Goal: Find specific page/section: Find specific page/section

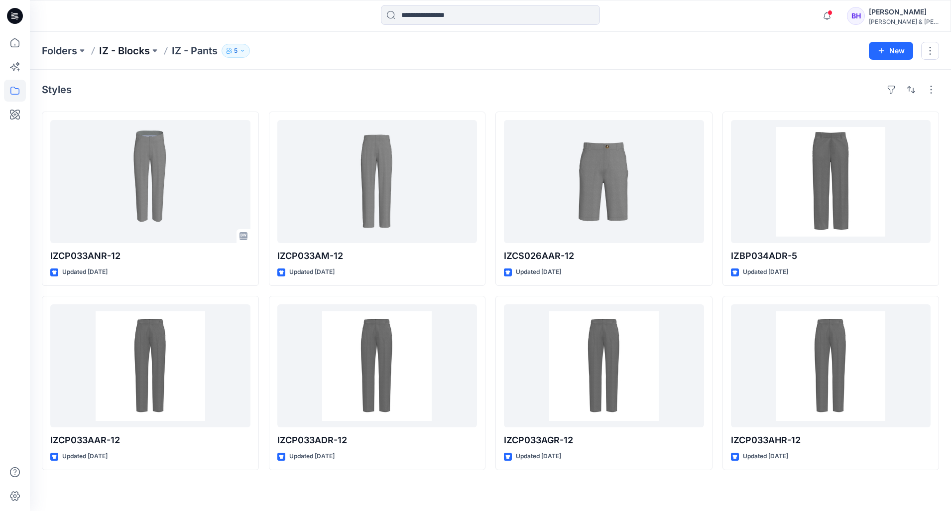
click at [123, 53] on p "IZ - Blocks" at bounding box center [124, 51] width 51 height 14
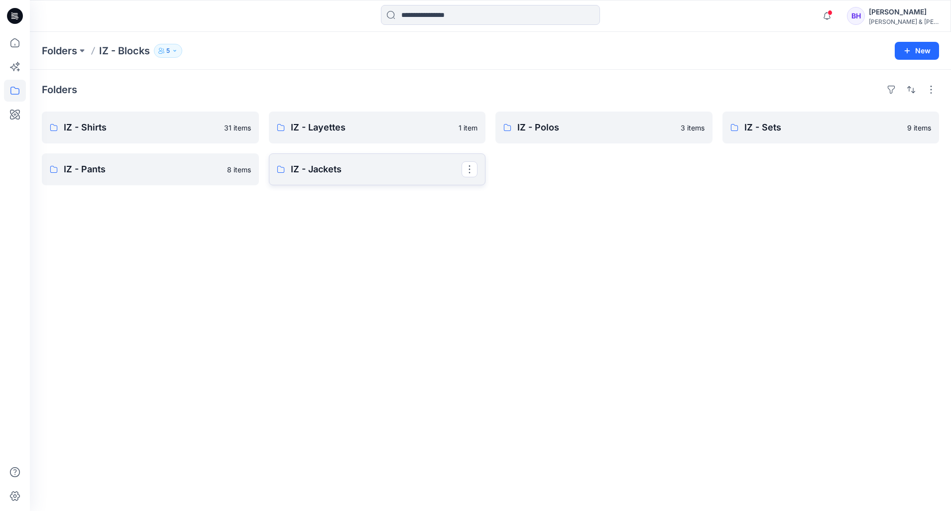
click at [331, 174] on p "IZ - Jackets" at bounding box center [376, 169] width 171 height 14
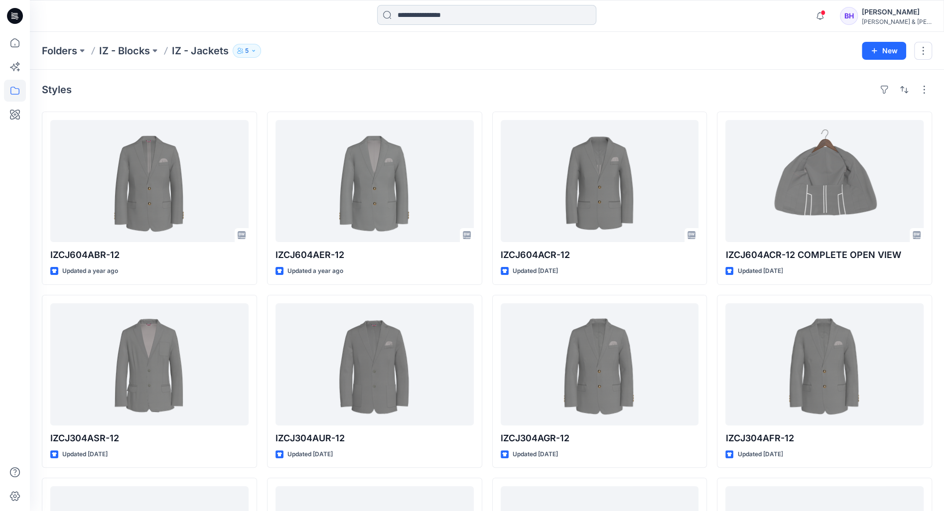
click at [430, 18] on input at bounding box center [486, 15] width 219 height 20
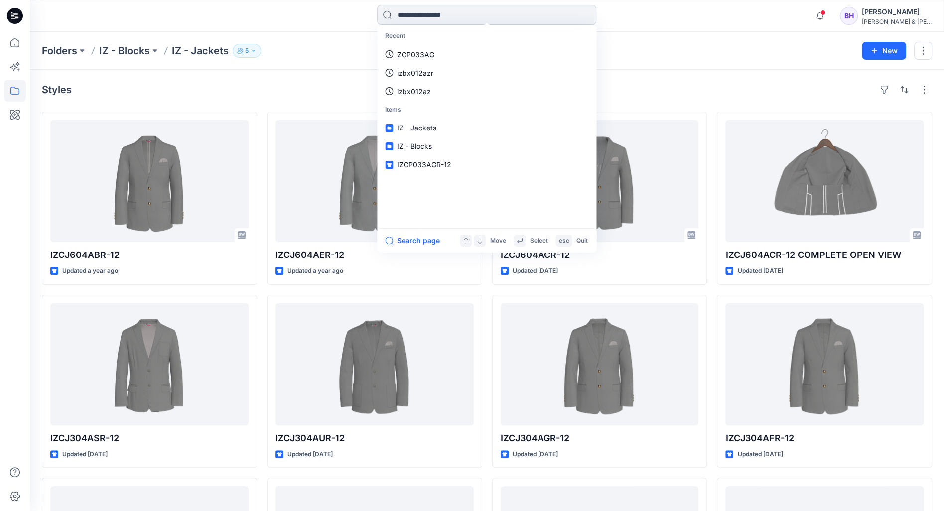
paste input "*********"
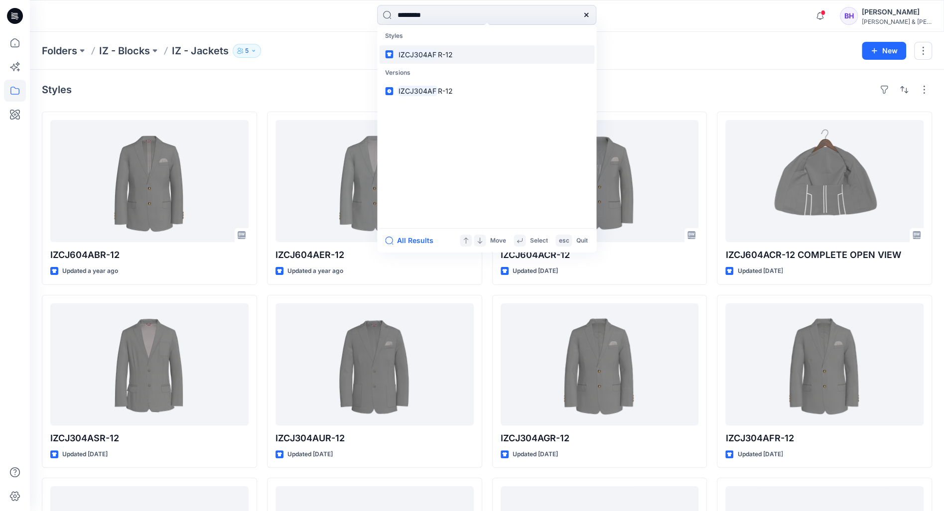
type input "*********"
click at [421, 56] on mark "IZCJ304AF" at bounding box center [417, 54] width 41 height 11
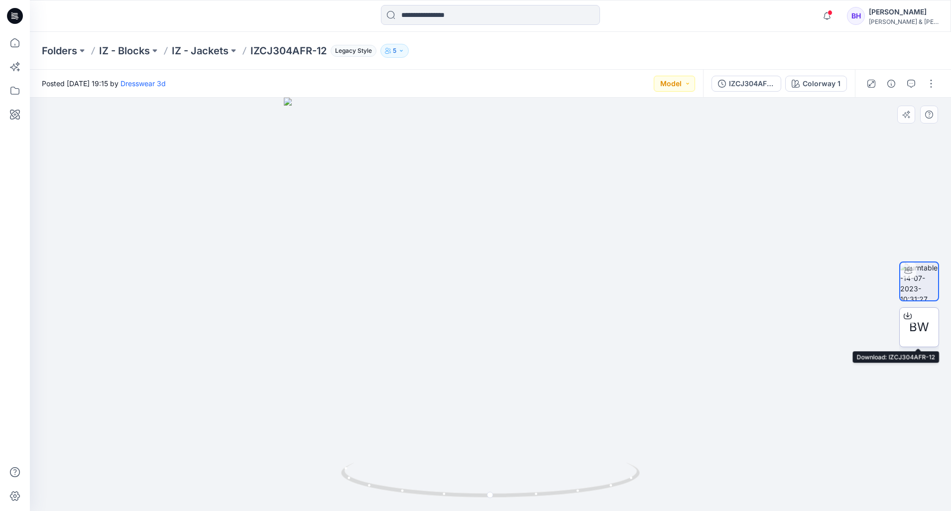
click at [925, 326] on span "BW" at bounding box center [919, 327] width 20 height 18
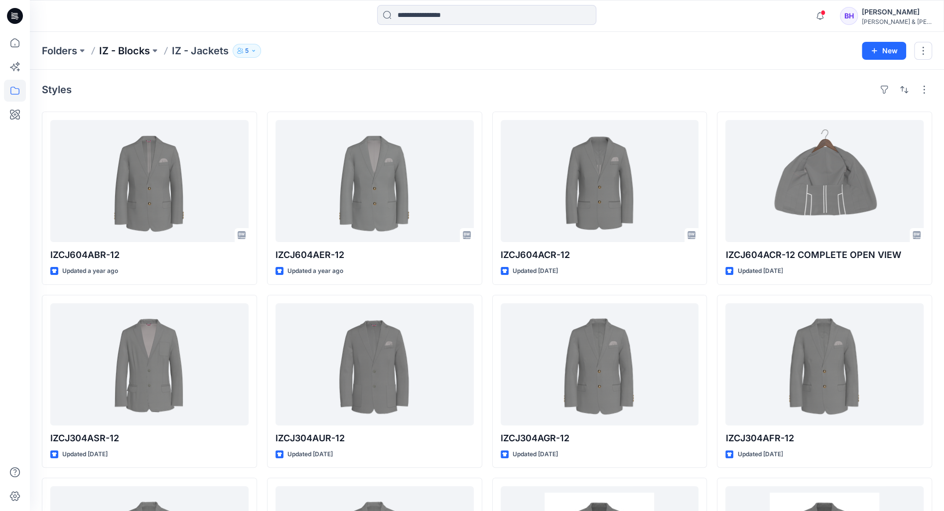
click at [114, 55] on p "IZ - Blocks" at bounding box center [124, 51] width 51 height 14
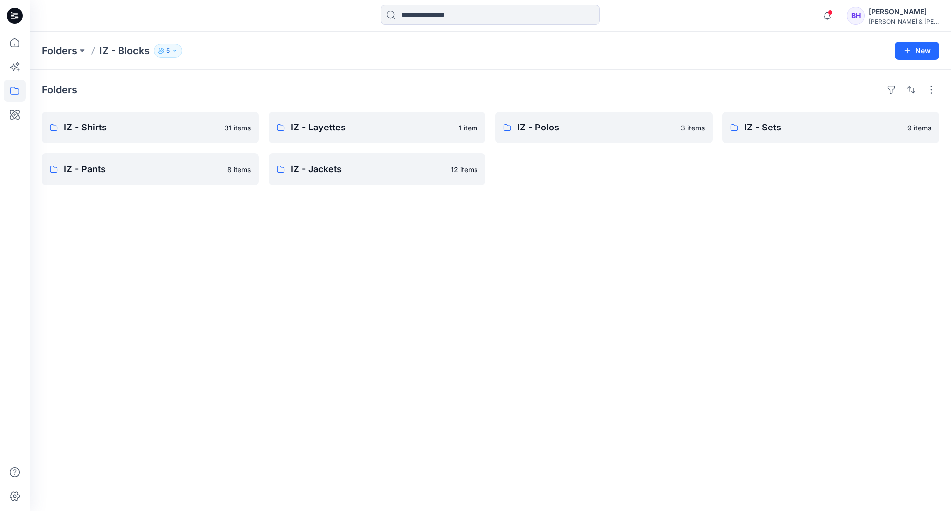
click at [69, 42] on div "Folders IZ - Blocks 5 New" at bounding box center [490, 51] width 921 height 38
click at [64, 52] on p "Folders" at bounding box center [59, 51] width 35 height 14
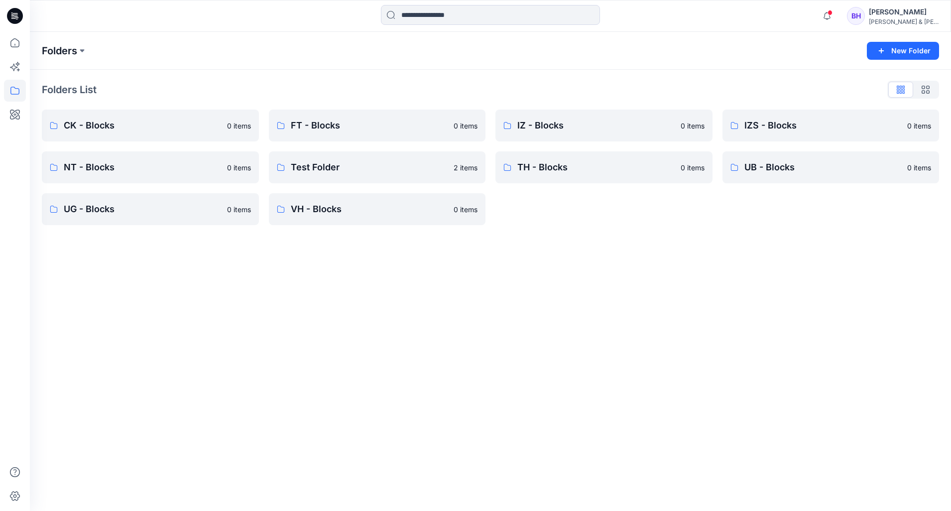
click at [53, 53] on p "Folders" at bounding box center [59, 51] width 35 height 14
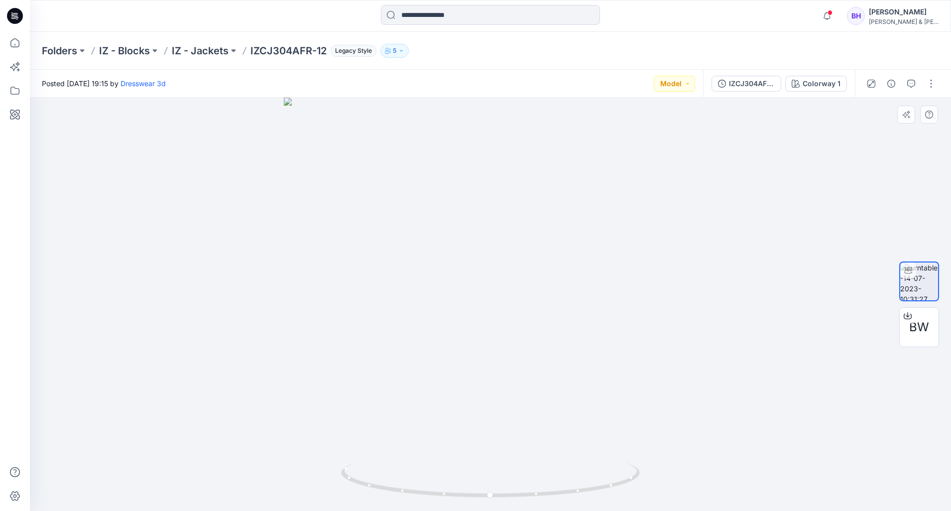
click at [923, 184] on div "BW" at bounding box center [920, 304] width 40 height 249
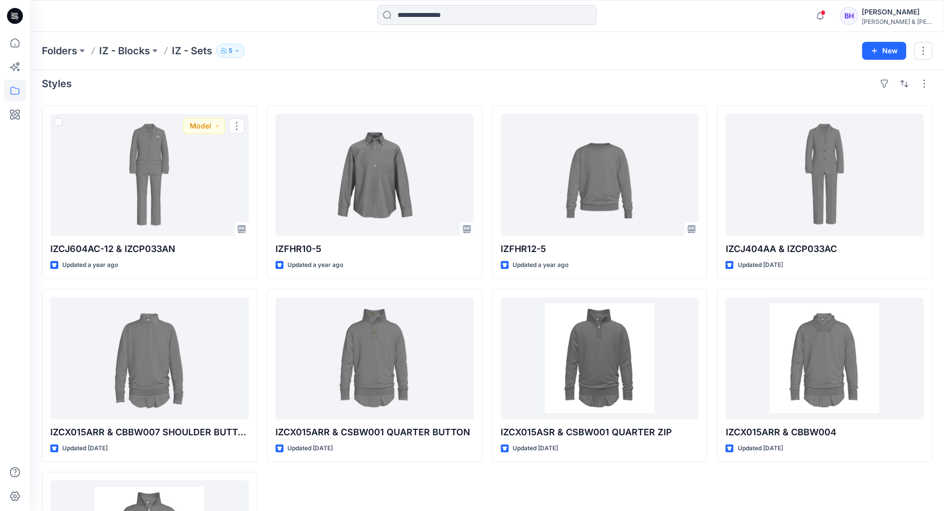
scroll to position [1, 0]
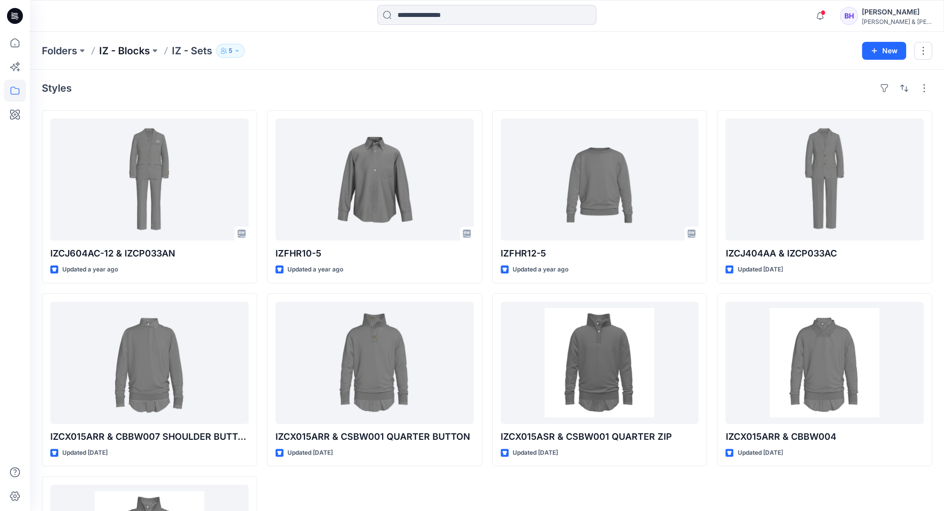
click at [140, 44] on p "IZ - Blocks" at bounding box center [124, 51] width 51 height 14
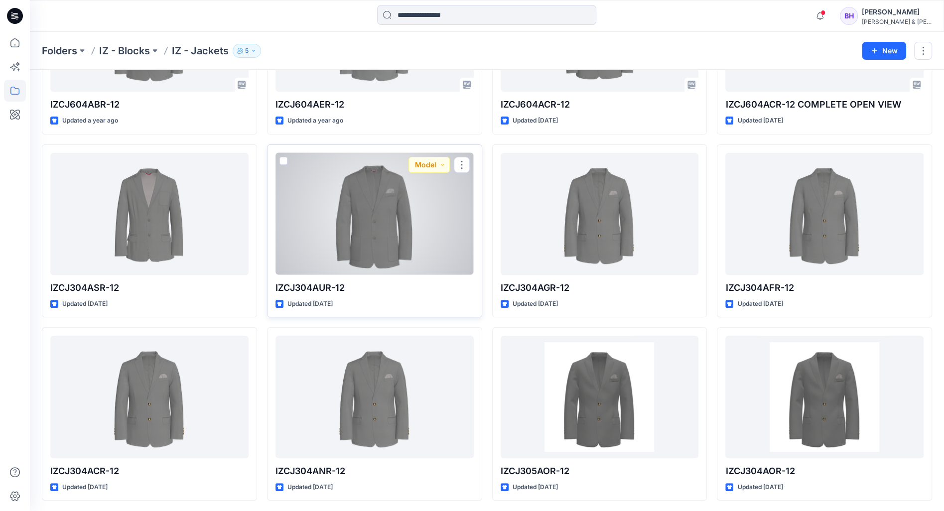
scroll to position [151, 0]
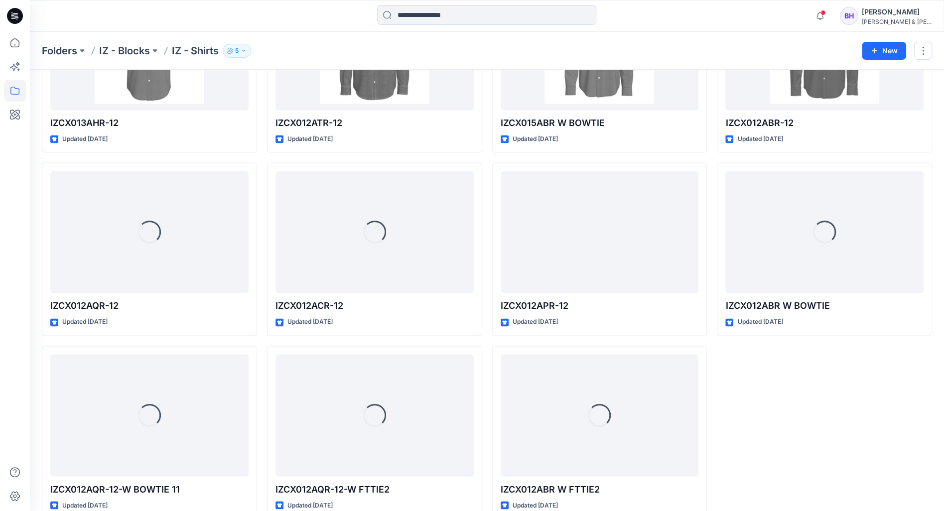
scroll to position [1066, 0]
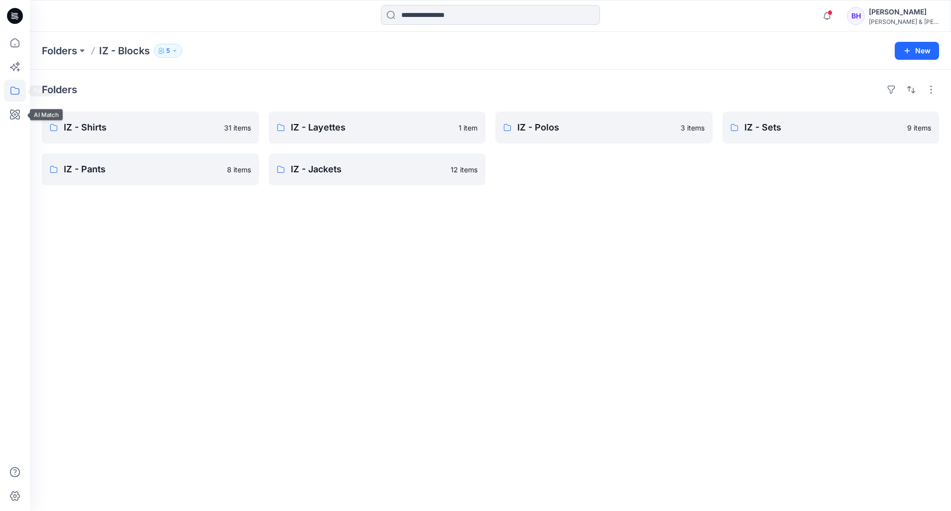
click at [18, 92] on icon at bounding box center [15, 91] width 22 height 22
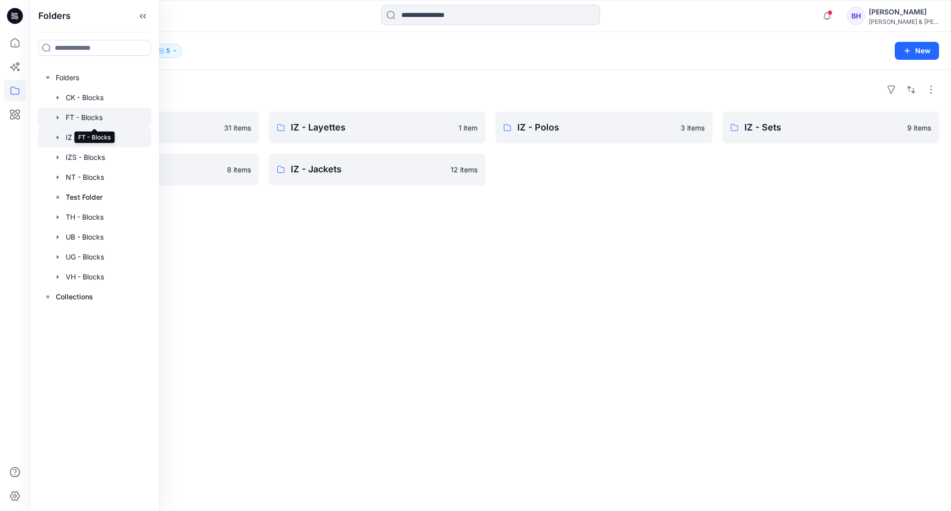
drag, startPoint x: 86, startPoint y: 118, endPoint x: 68, endPoint y: 113, distance: 19.0
click at [68, 113] on div at bounding box center [95, 118] width 114 height 20
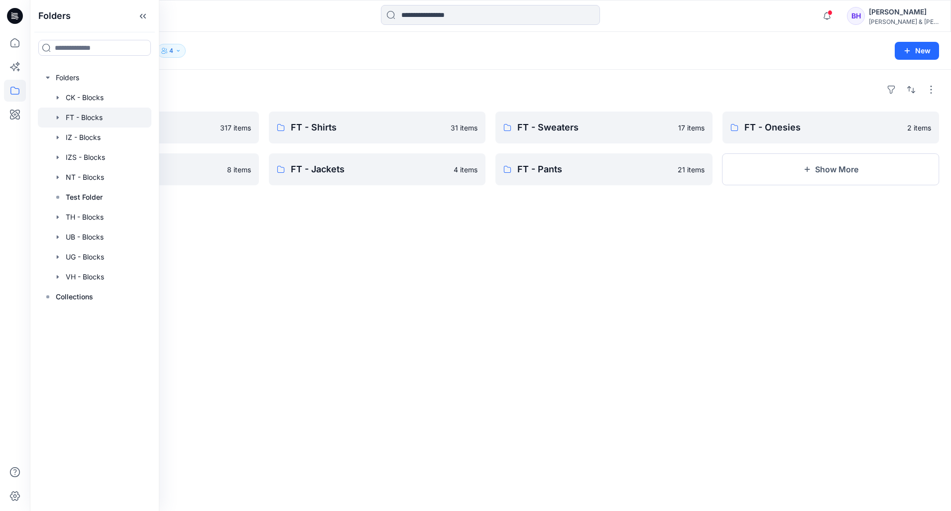
click at [531, 246] on div "Folders FT - Sets 317 items FT - Shortalls 8 items FT - Shirts 31 items FT - Ja…" at bounding box center [490, 290] width 921 height 441
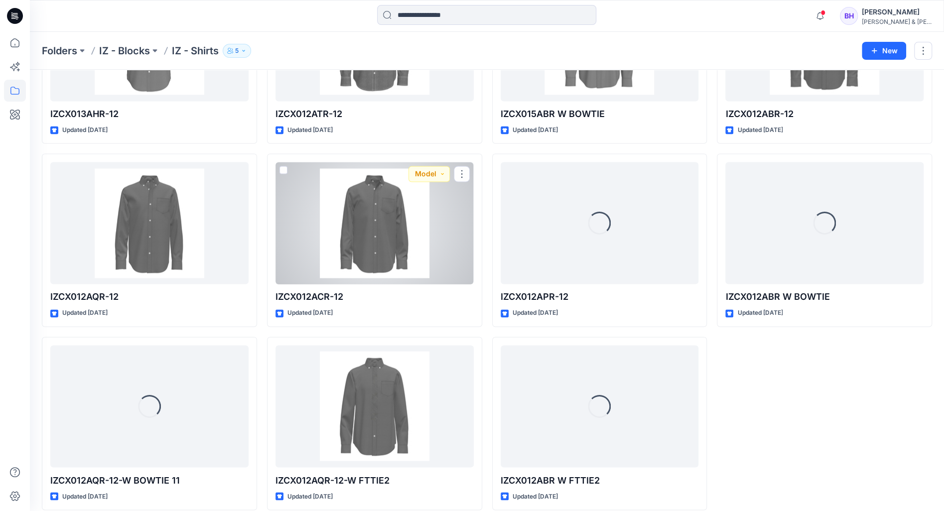
scroll to position [1066, 0]
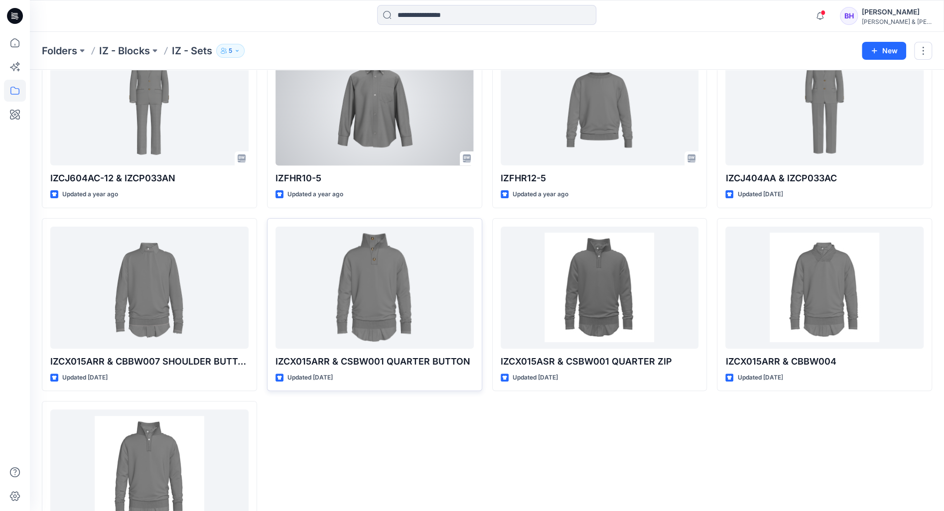
scroll to position [151, 0]
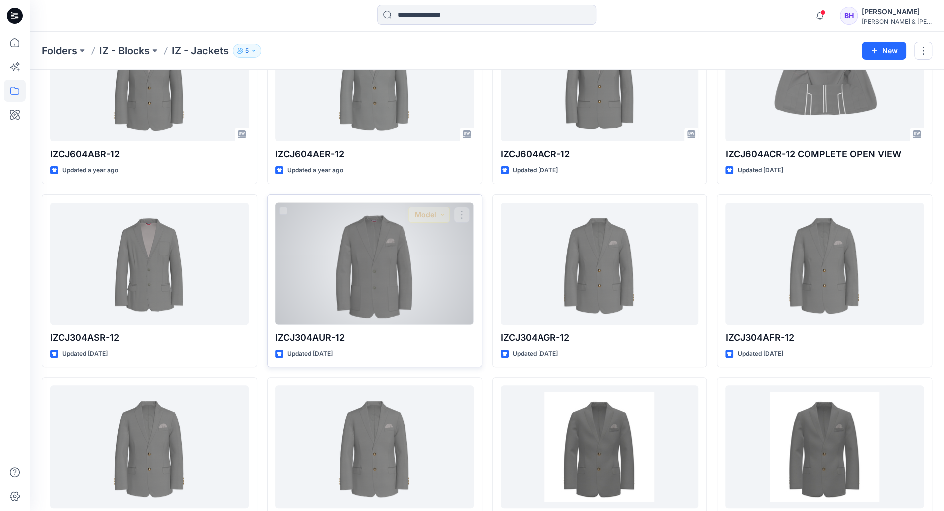
scroll to position [151, 0]
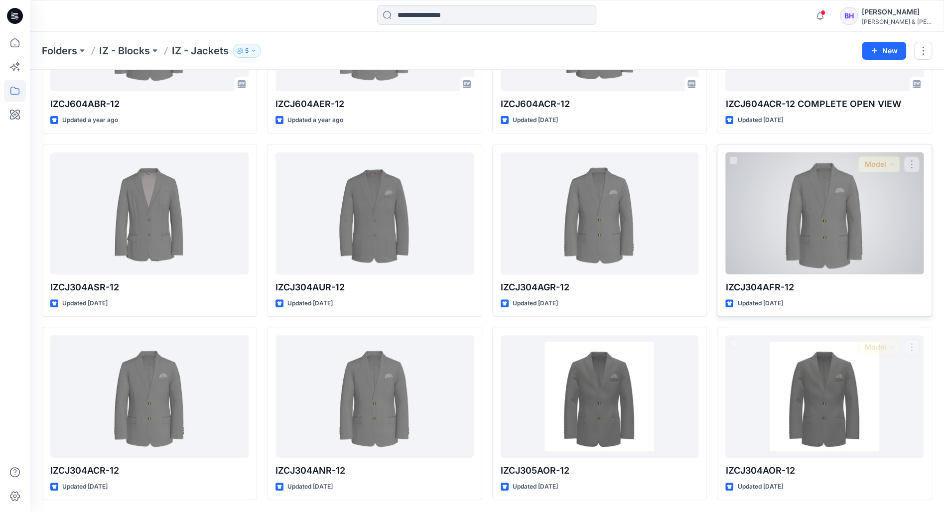
click at [880, 305] on div "Updated [DATE]" at bounding box center [824, 303] width 198 height 10
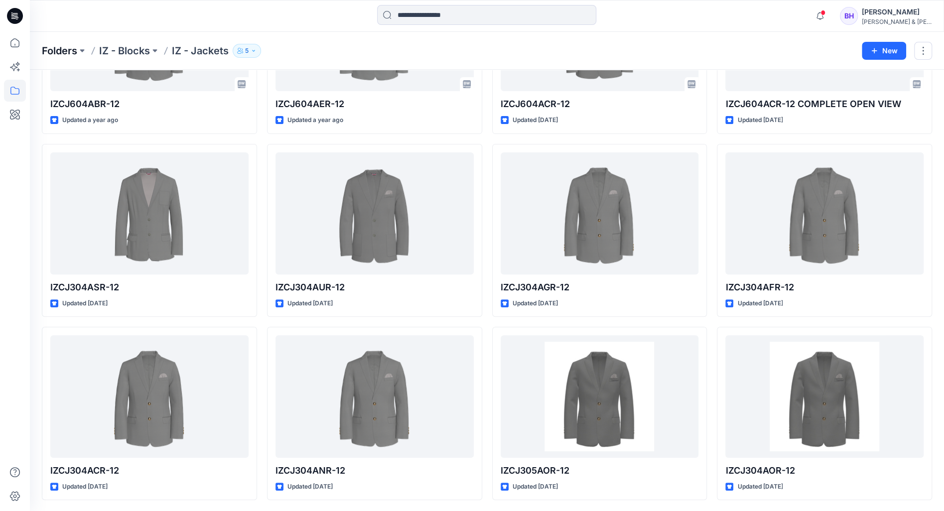
click at [68, 46] on p "Folders" at bounding box center [59, 51] width 35 height 14
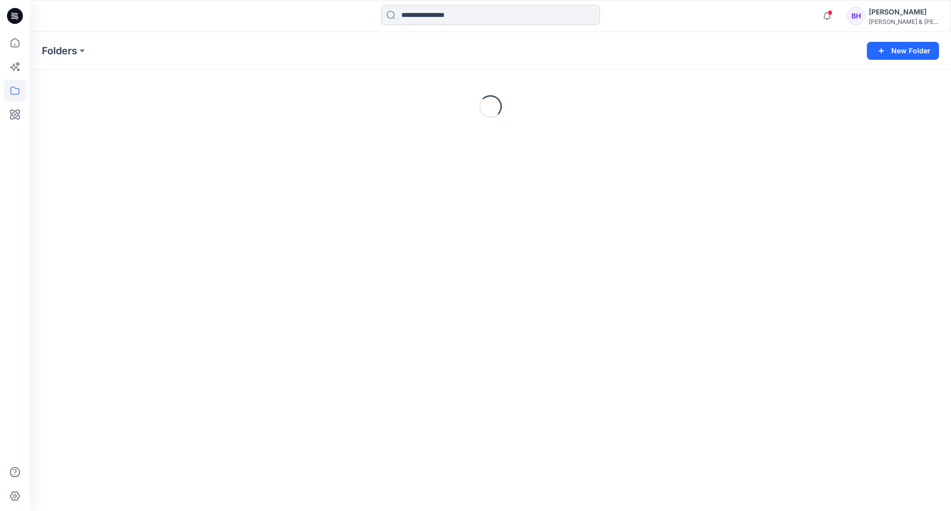
click at [429, 19] on input at bounding box center [490, 15] width 219 height 20
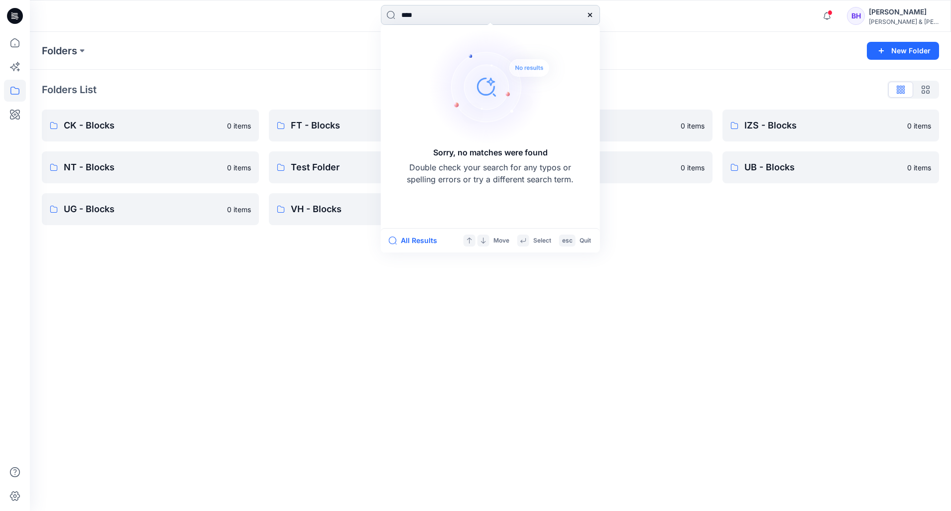
type input "****"
click at [297, 269] on div "Folders New Folder Folders List CK - Blocks 0 items NT - Blocks 0 items UG - Bl…" at bounding box center [490, 271] width 921 height 479
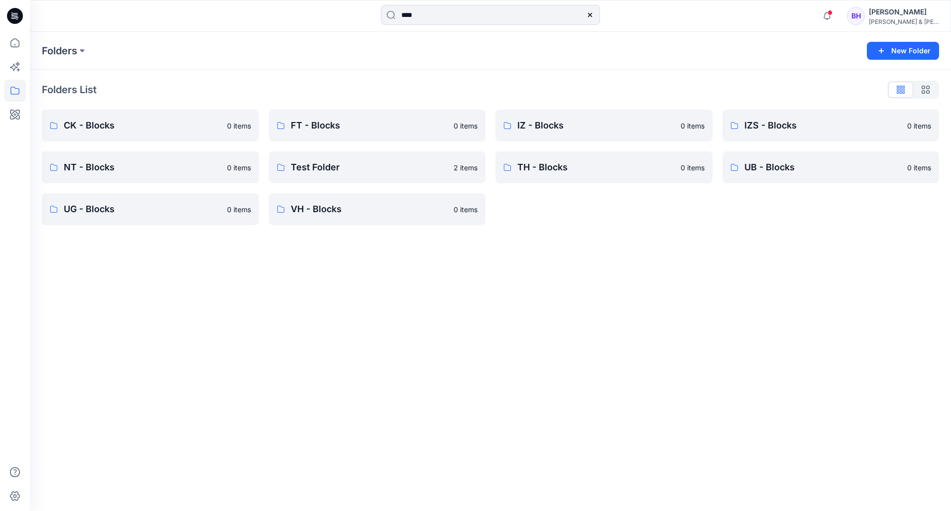
click at [311, 313] on div "Folders New Folder Folders List CK - Blocks 0 items NT - Blocks 0 items UG - Bl…" at bounding box center [490, 271] width 921 height 479
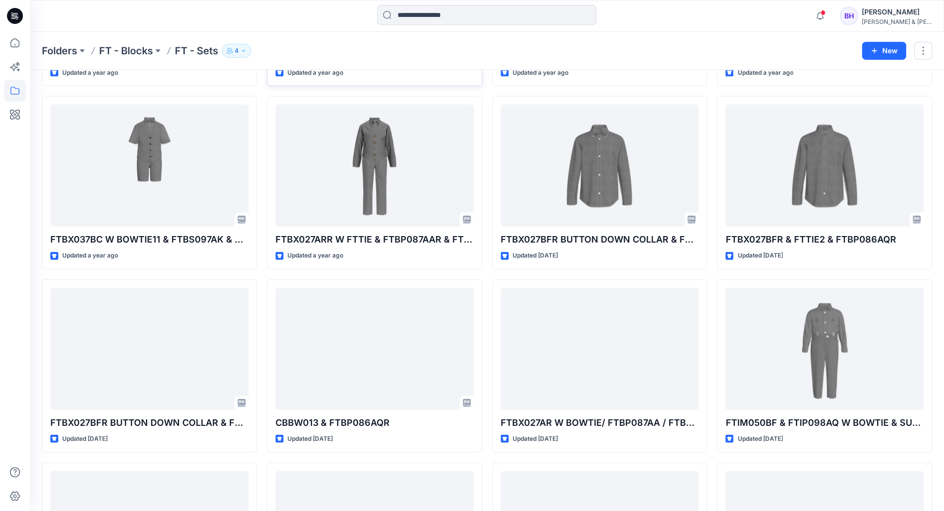
scroll to position [1683, 0]
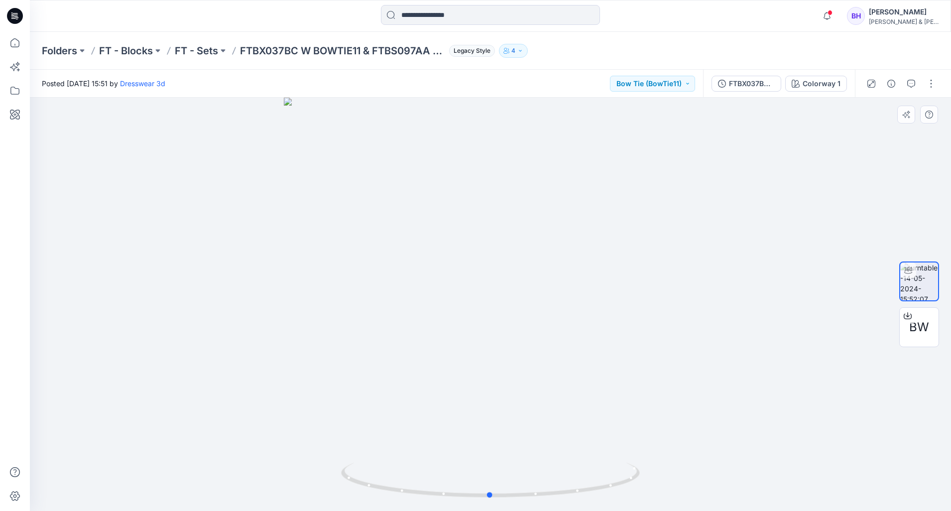
drag, startPoint x: 615, startPoint y: 441, endPoint x: 619, endPoint y: 451, distance: 10.6
click at [619, 451] on div at bounding box center [490, 304] width 921 height 413
click at [653, 200] on div at bounding box center [490, 304] width 921 height 413
